Goal: Information Seeking & Learning: Learn about a topic

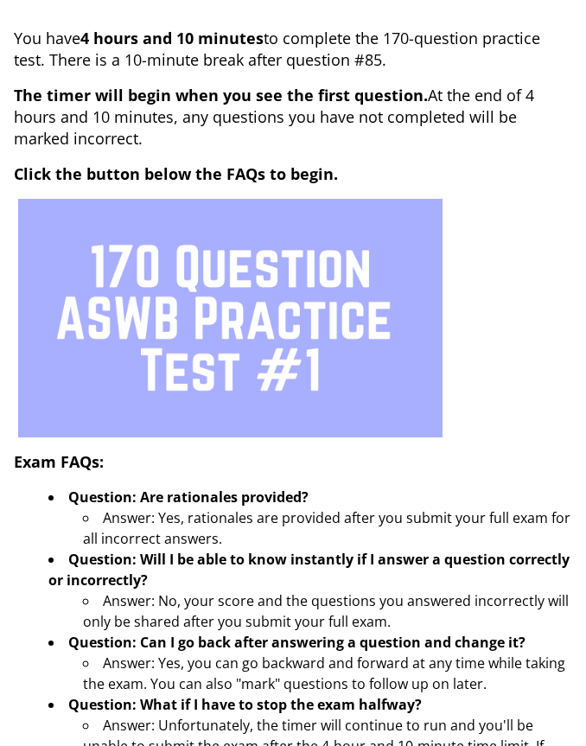
scroll to position [-15, 0]
